Goal: Find specific page/section: Find specific page/section

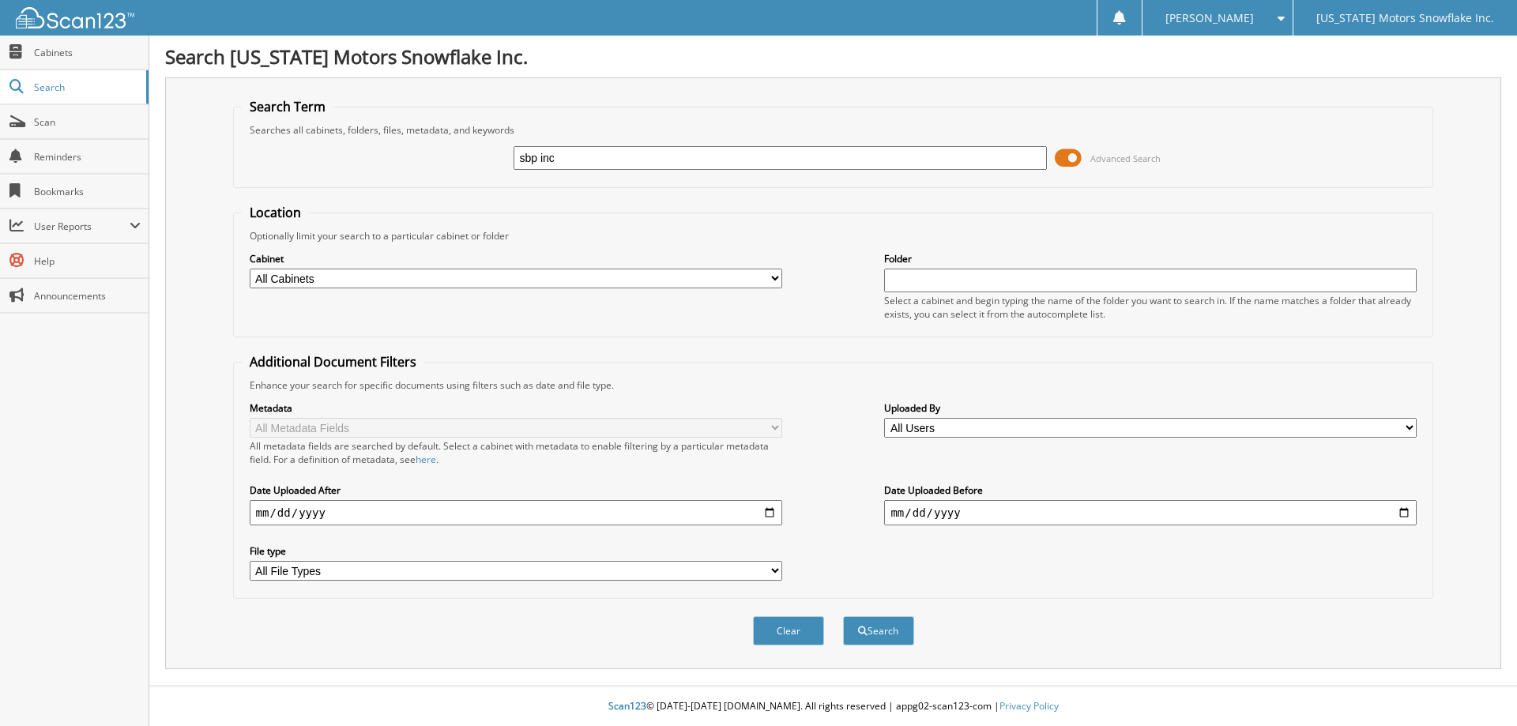
type input "sbp inc"
click at [843, 616] on button "Search" at bounding box center [878, 630] width 71 height 29
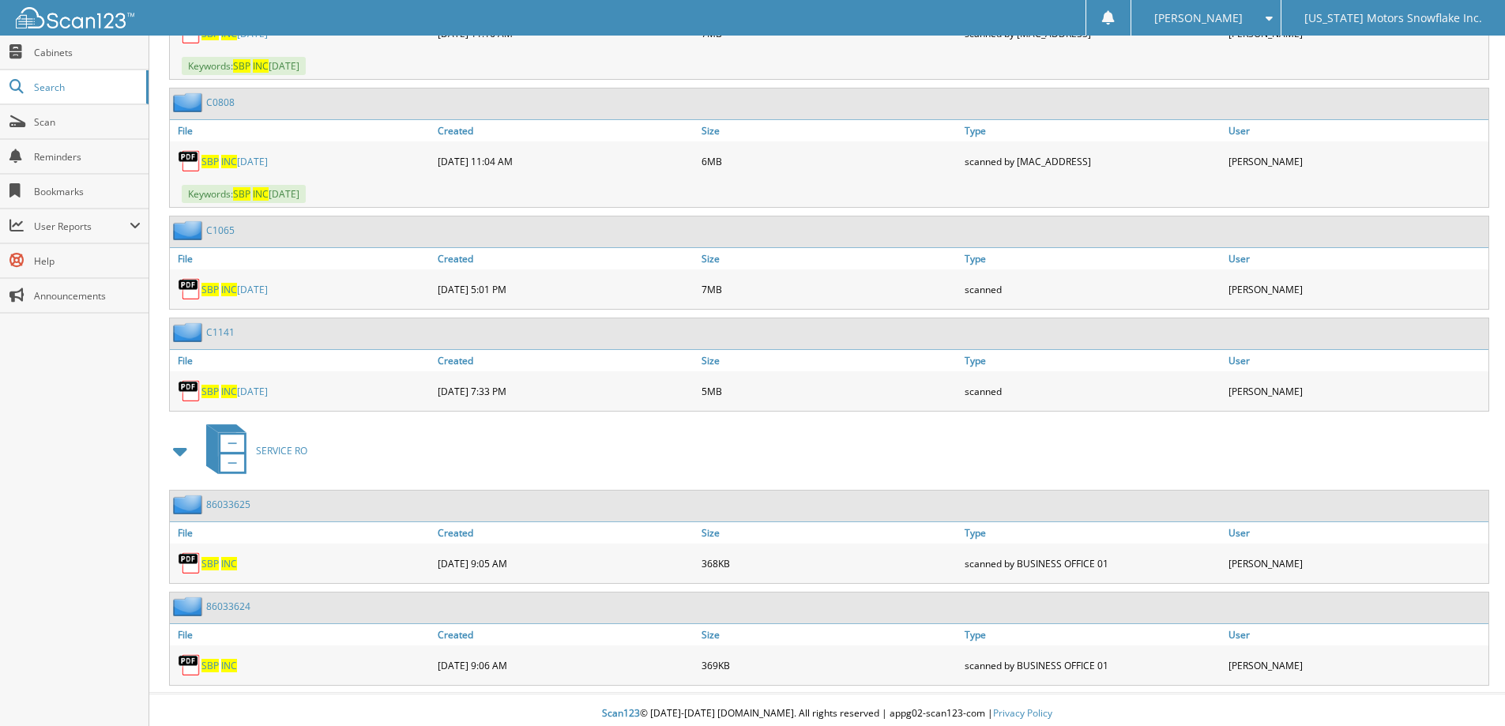
scroll to position [979, 0]
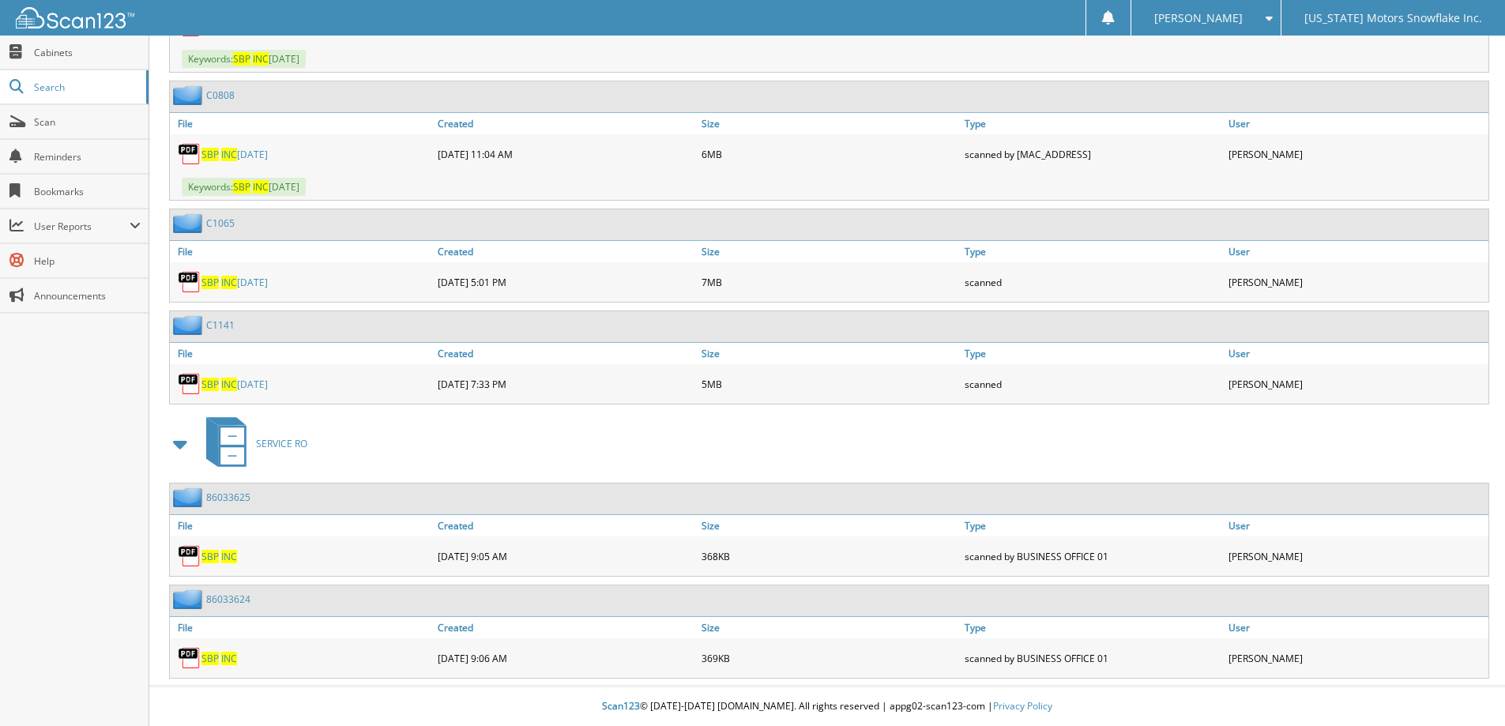
click at [265, 385] on link "SBP INC [DATE]" at bounding box center [234, 384] width 66 height 13
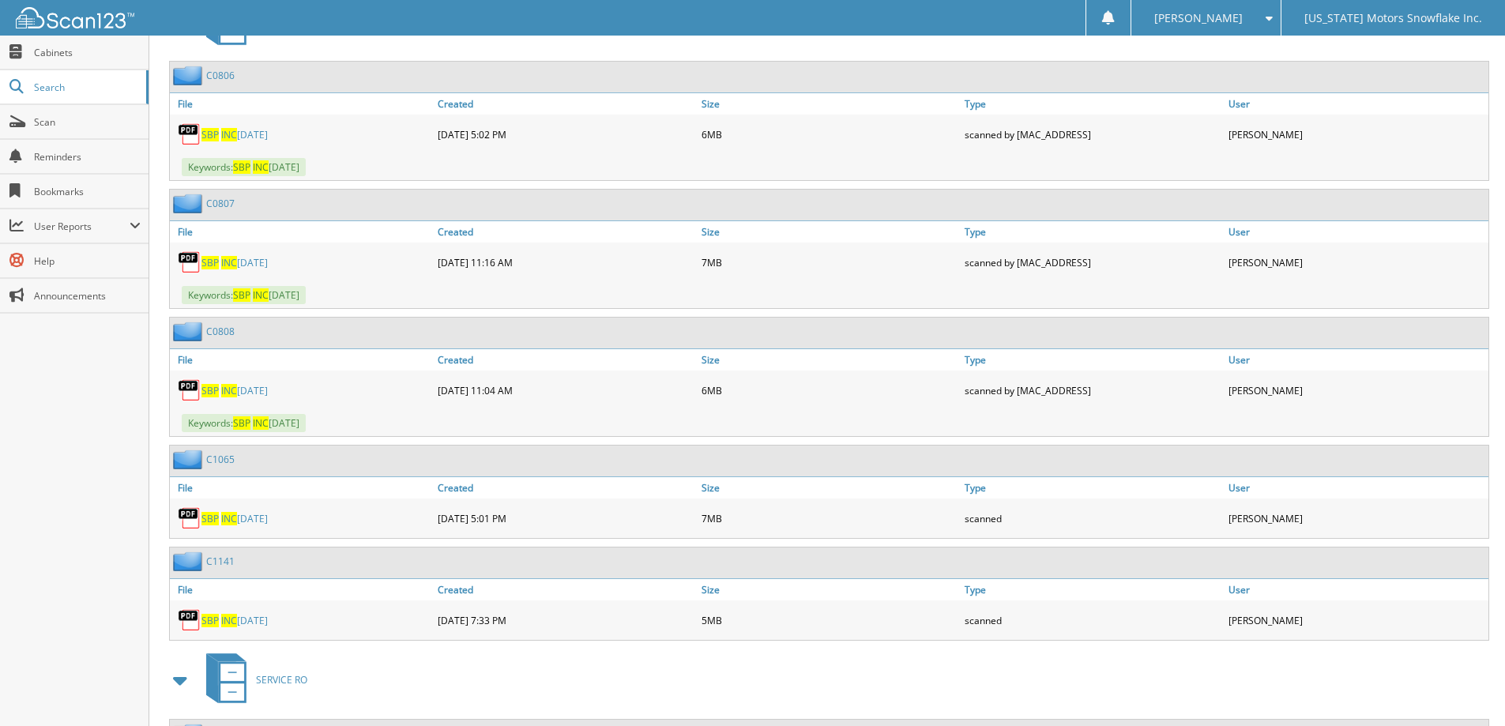
scroll to position [821, 0]
